Goal: Information Seeking & Learning: Find specific fact

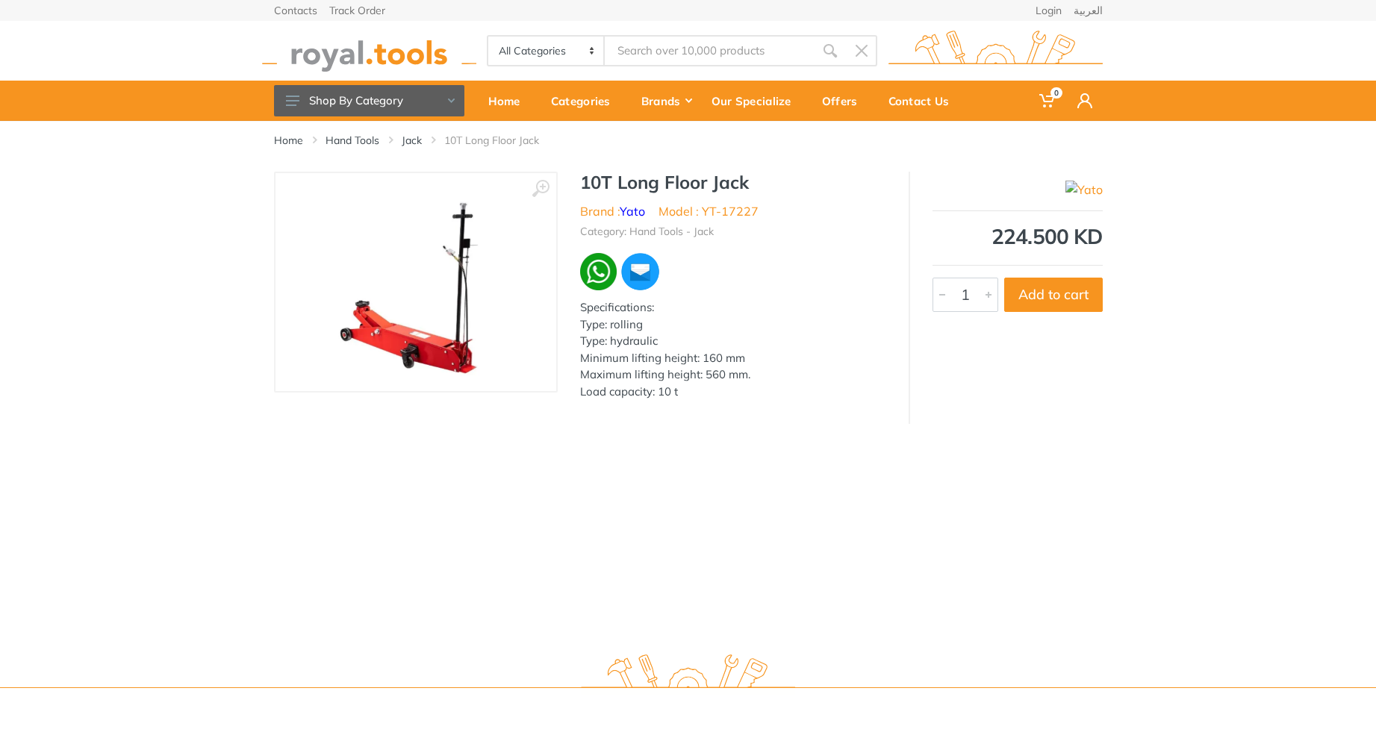
drag, startPoint x: 617, startPoint y: 363, endPoint x: 423, endPoint y: 284, distance: 208.9
click at [423, 284] on img at bounding box center [416, 282] width 188 height 188
drag, startPoint x: 509, startPoint y: 391, endPoint x: 440, endPoint y: 346, distance: 82.4
drag, startPoint x: 440, startPoint y: 346, endPoint x: 543, endPoint y: 186, distance: 189.7
click at [543, 186] on use at bounding box center [540, 188] width 17 height 17
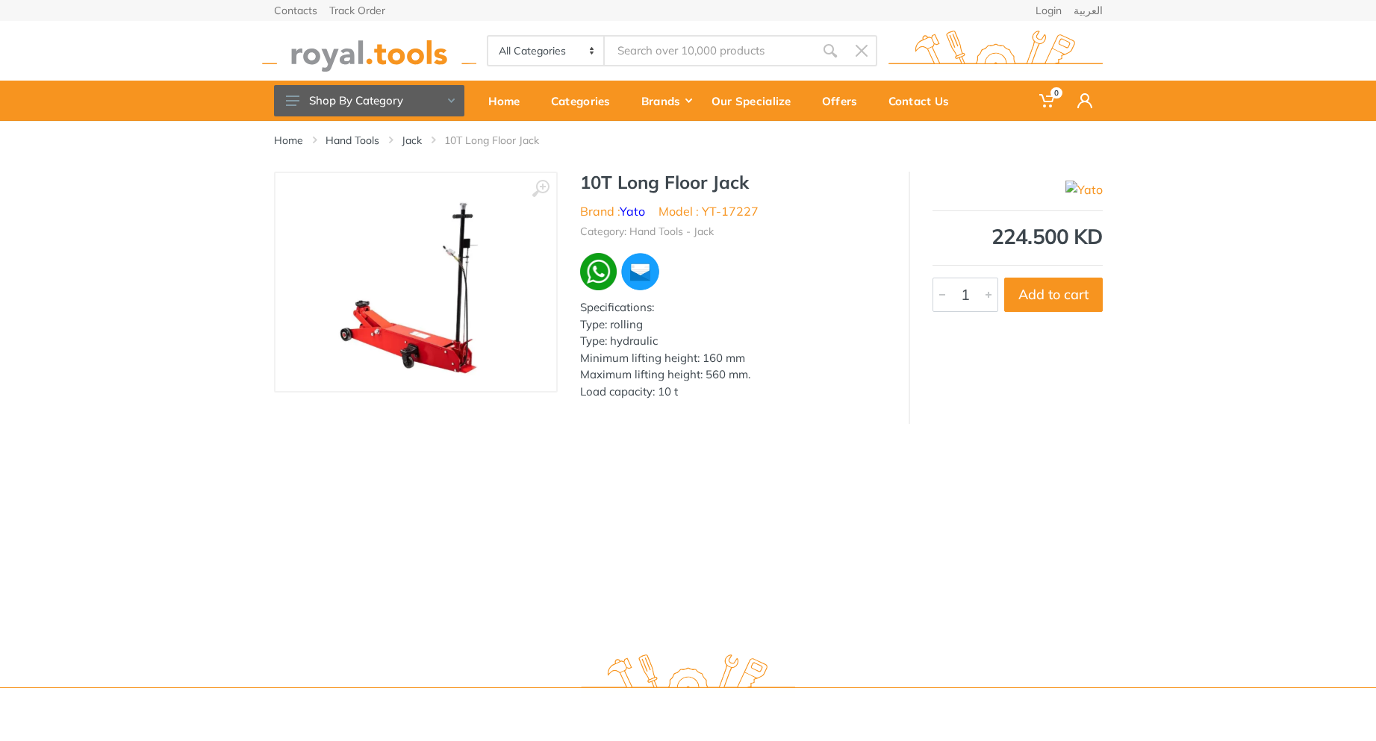
drag, startPoint x: 577, startPoint y: 308, endPoint x: 358, endPoint y: 302, distance: 218.8
click at [358, 302] on img at bounding box center [416, 282] width 188 height 188
drag, startPoint x: 554, startPoint y: 366, endPoint x: 393, endPoint y: 293, distance: 176.8
click at [745, 47] on input "Site search" at bounding box center [709, 50] width 209 height 31
paste input "YT-82118BS"
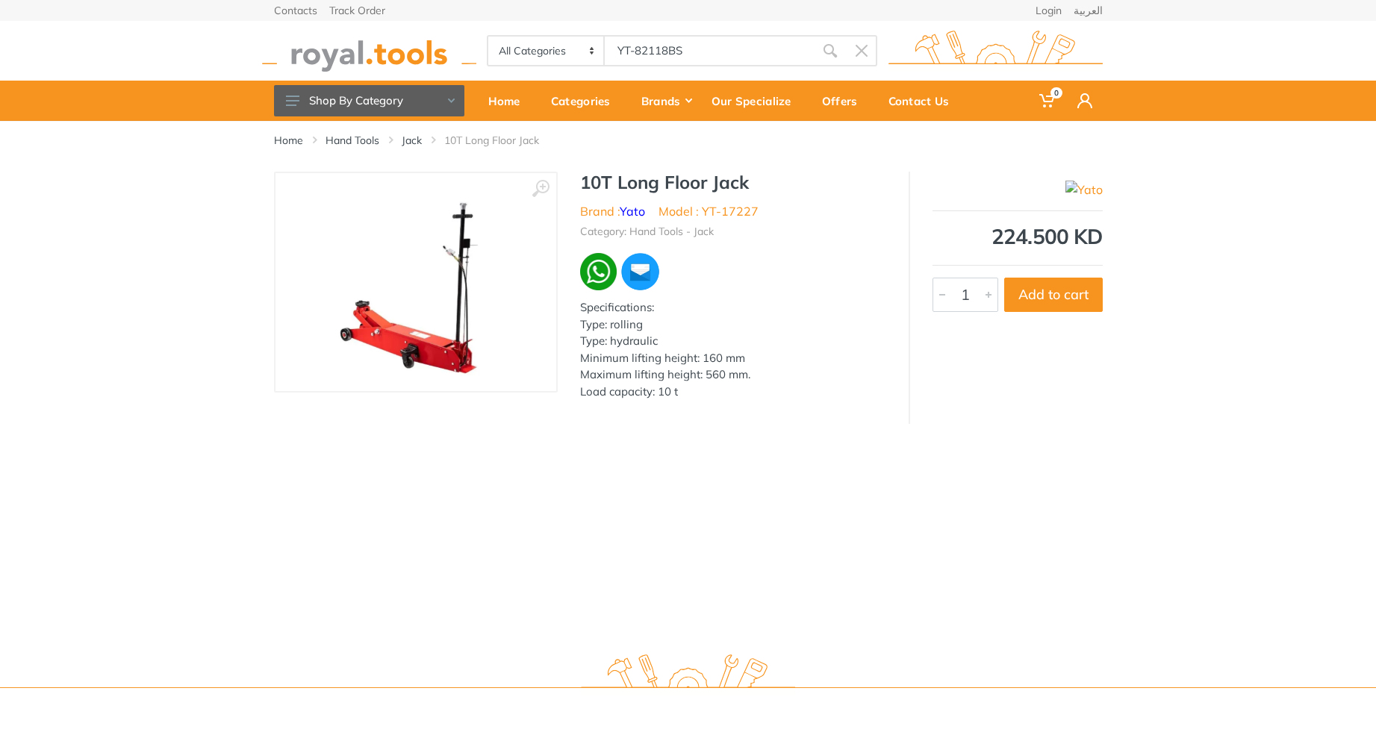
type input "YT-82118BS"
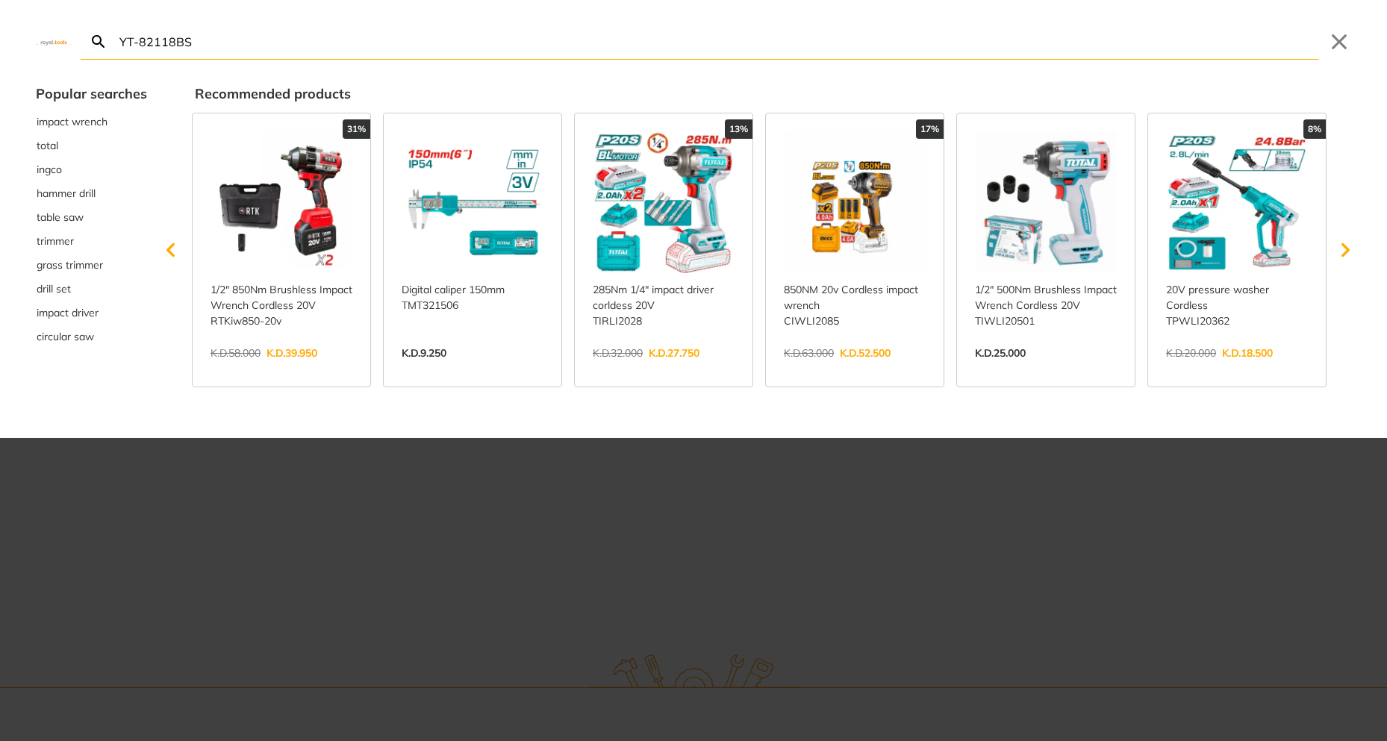
type input "YT-82118BS"
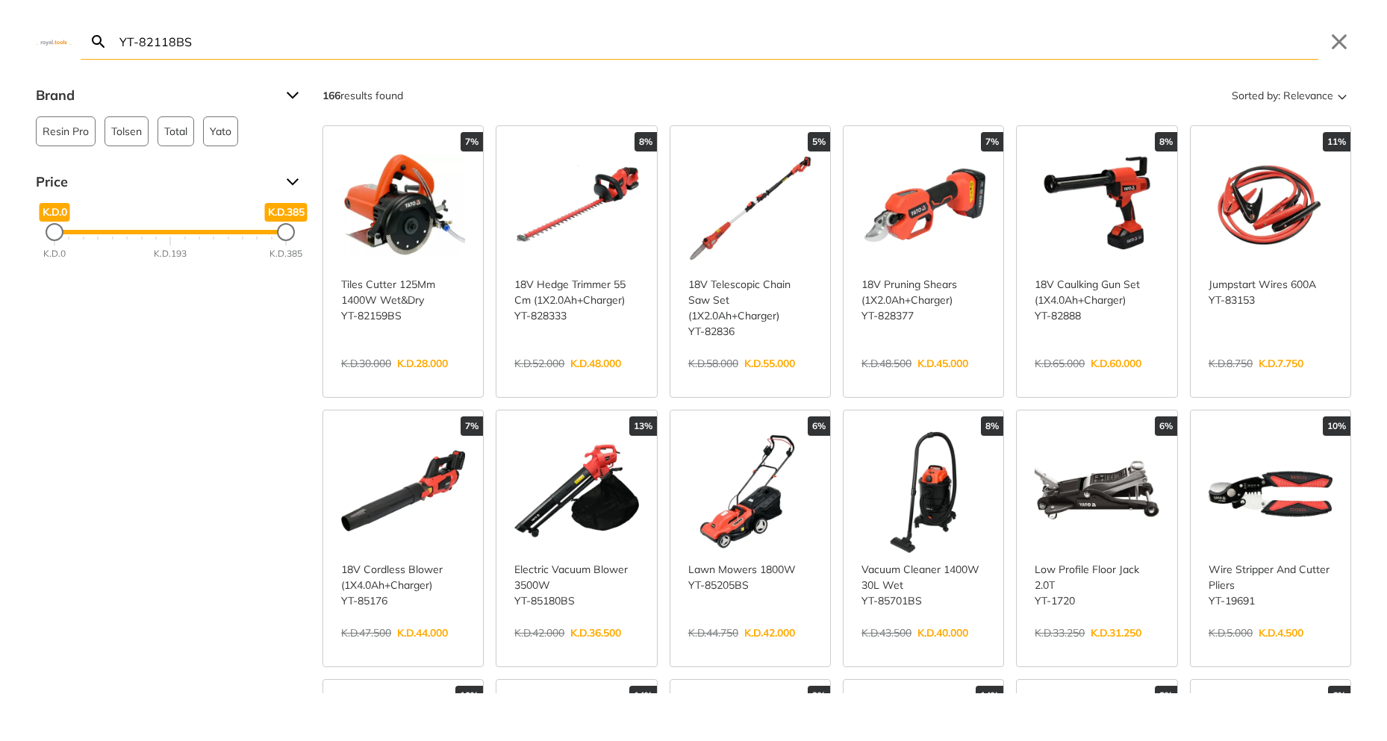
click at [1276, 47] on input "YT-82118BS" at bounding box center [717, 41] width 1202 height 35
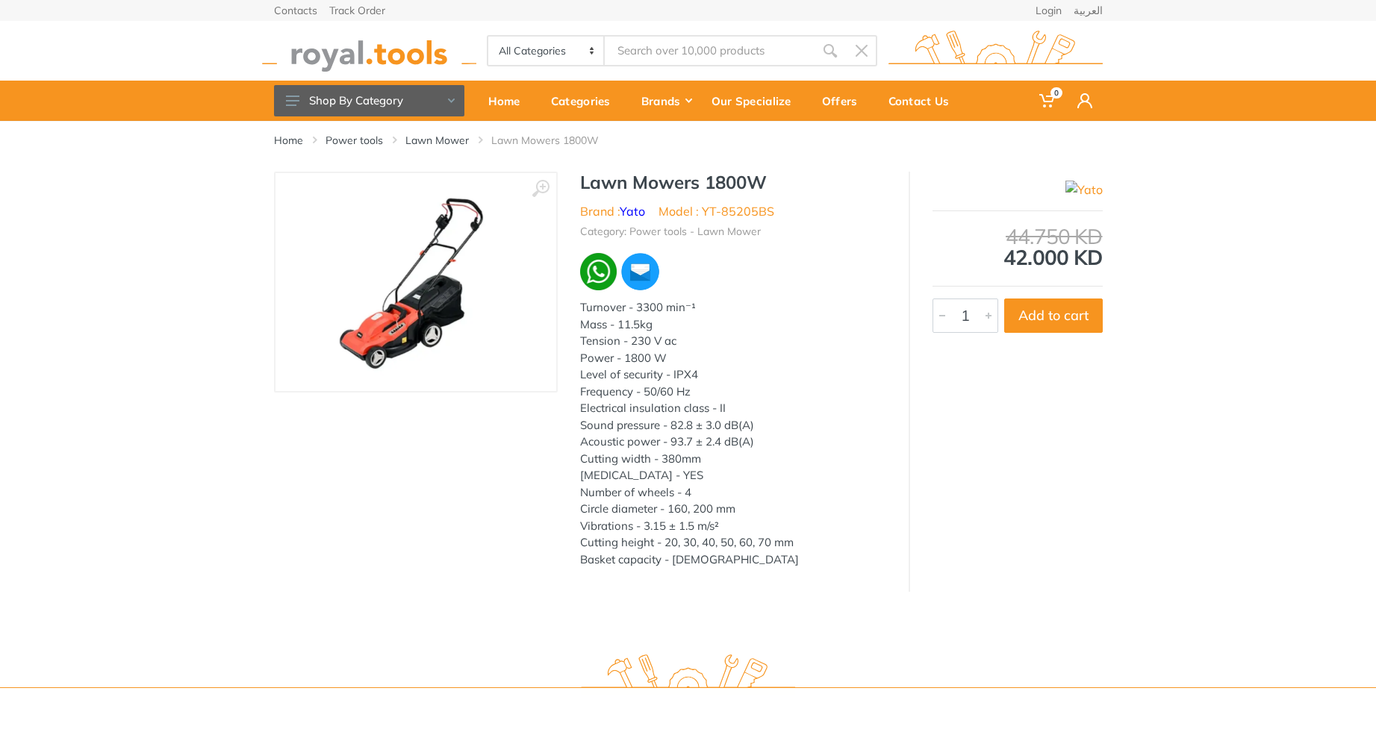
click at [358, 279] on img at bounding box center [416, 282] width 188 height 188
drag, startPoint x: 623, startPoint y: 313, endPoint x: 431, endPoint y: 280, distance: 194.7
click at [431, 280] on img at bounding box center [416, 282] width 188 height 188
